Goal: Entertainment & Leisure: Consume media (video, audio)

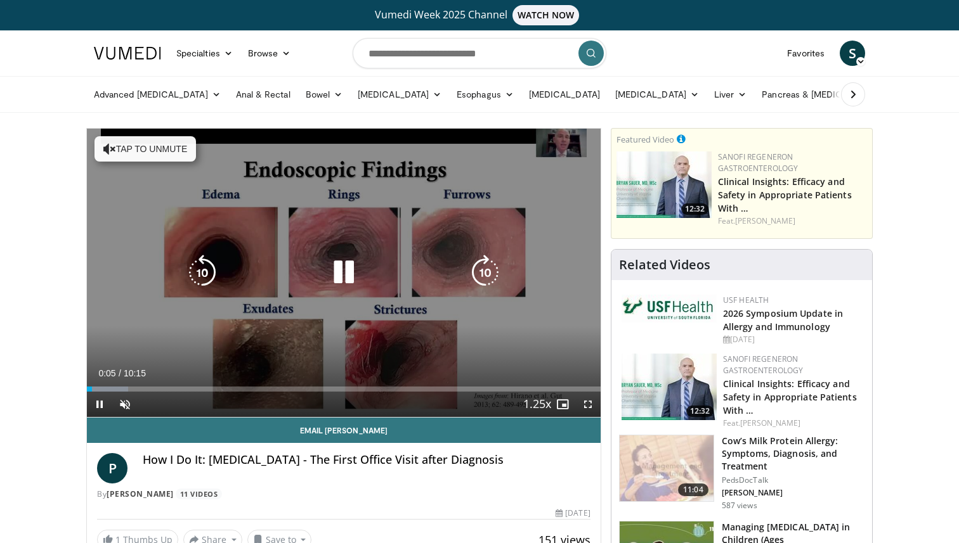
click at [345, 277] on icon "Video Player" at bounding box center [344, 273] width 36 height 36
click at [387, 223] on div "10 seconds Tap to unmute" at bounding box center [344, 273] width 514 height 289
click at [314, 278] on div "Video Player" at bounding box center [344, 272] width 308 height 25
click at [339, 277] on icon "Video Player" at bounding box center [344, 273] width 36 height 36
